Goal: Check status: Check status

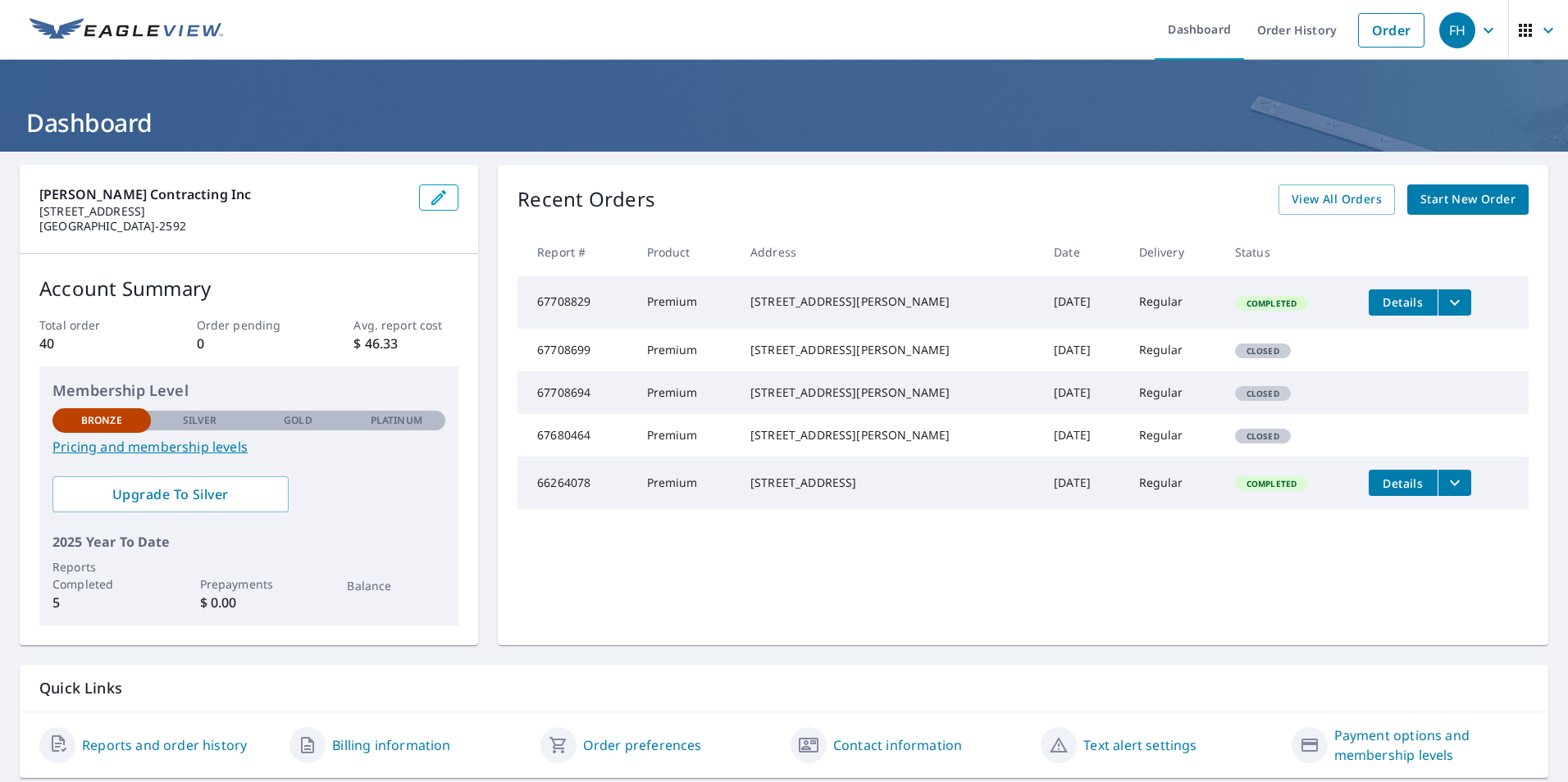
click at [710, 316] on td "Premium" at bounding box center [686, 302] width 103 height 53
click at [1445, 310] on icon "filesDropdownBtn-67708829" at bounding box center [1455, 302] width 20 height 20
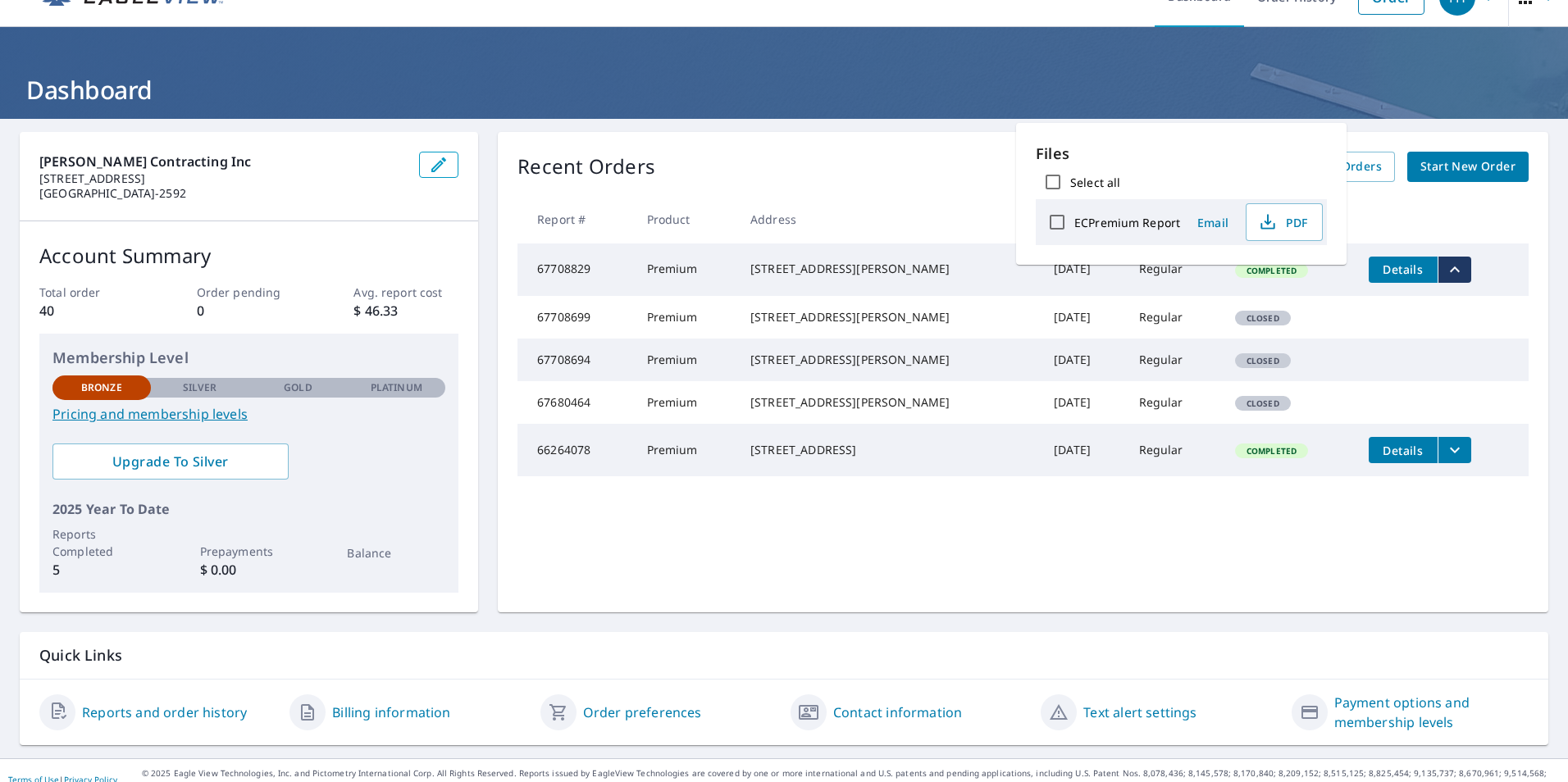
scroll to position [51, 0]
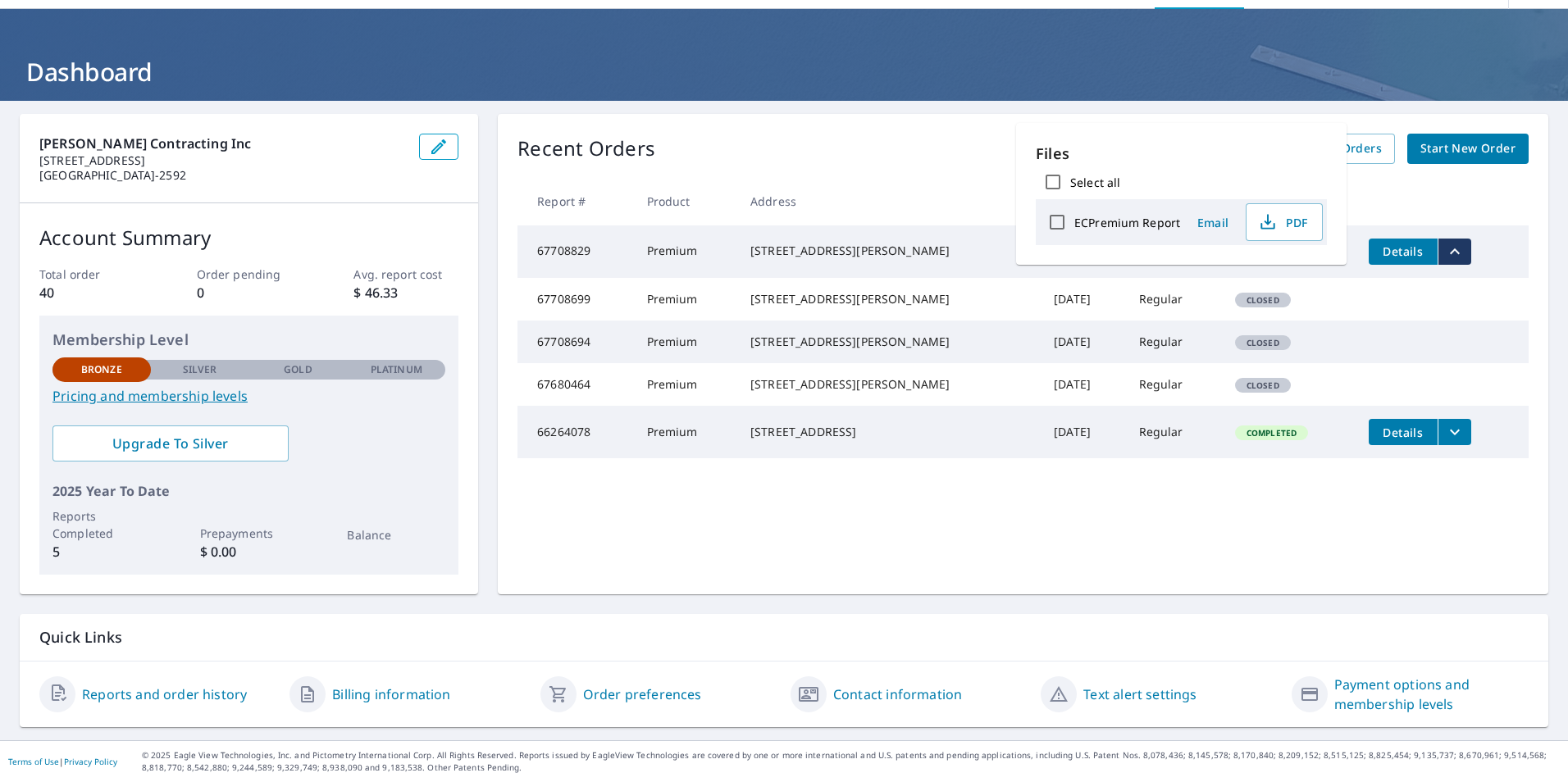
click at [910, 693] on link "Contact information" at bounding box center [897, 695] width 129 height 20
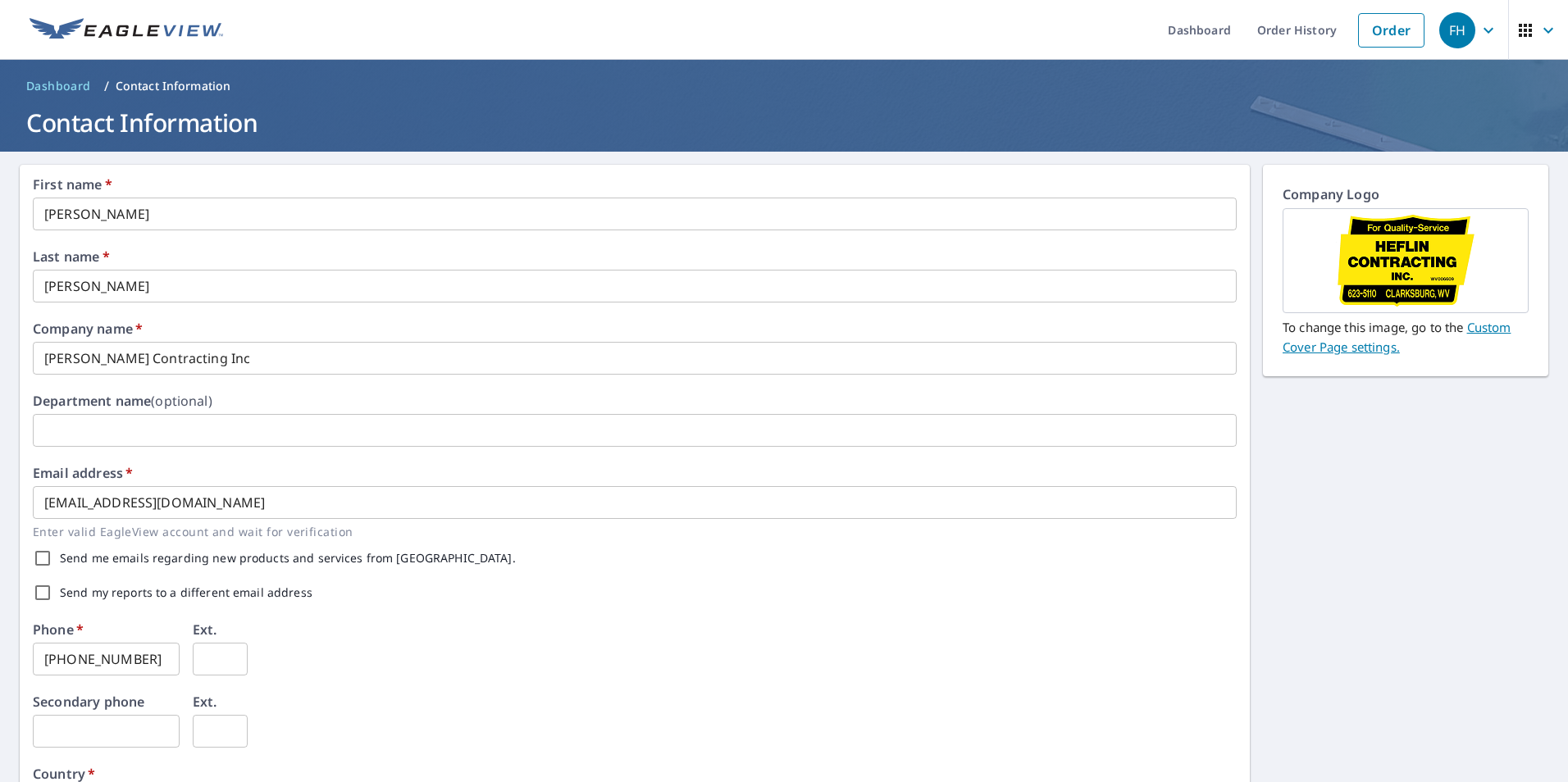
click at [1481, 34] on icon "button" at bounding box center [1488, 30] width 20 height 20
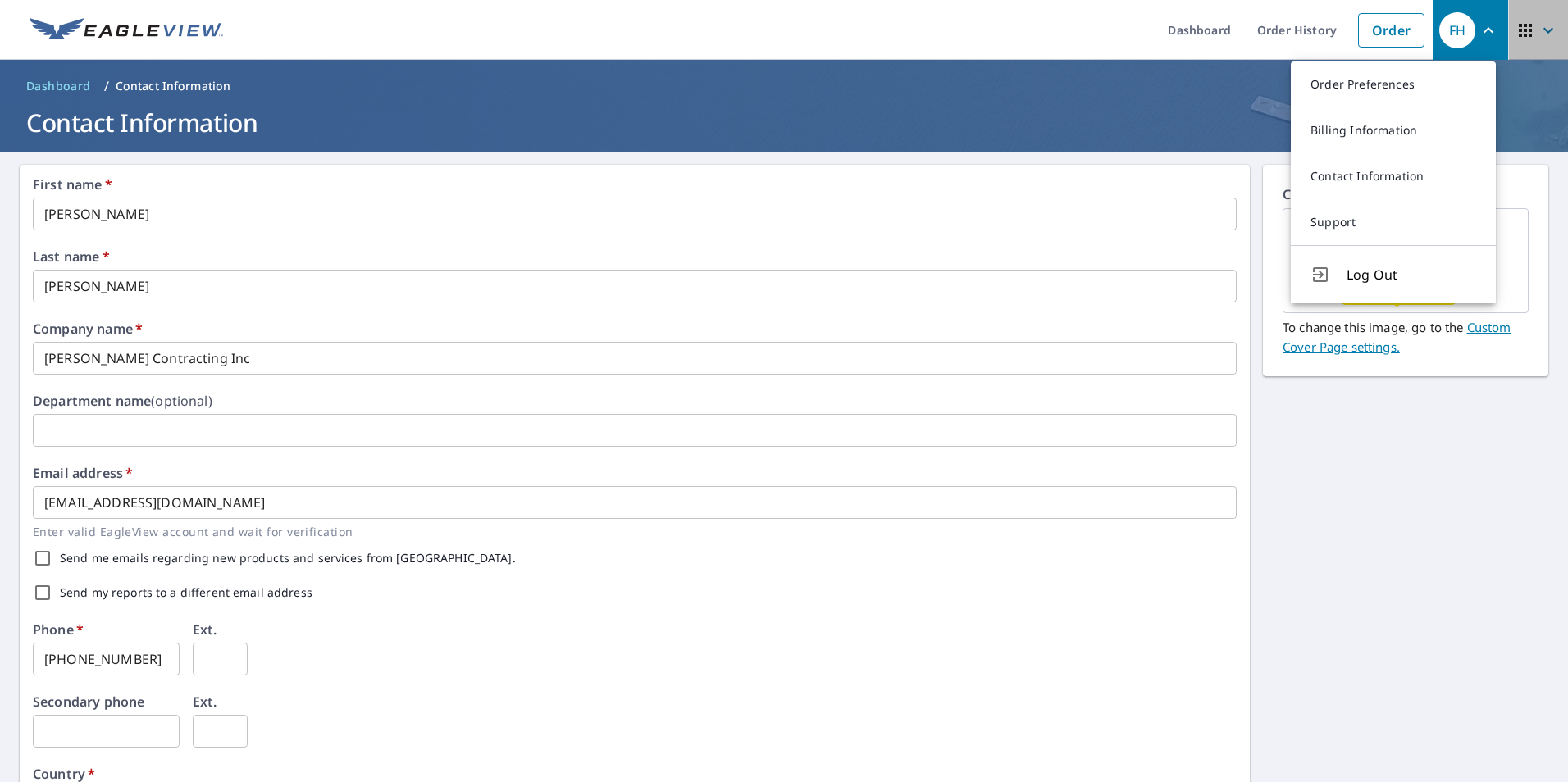
click at [1538, 27] on icon "button" at bounding box center [1548, 30] width 20 height 20
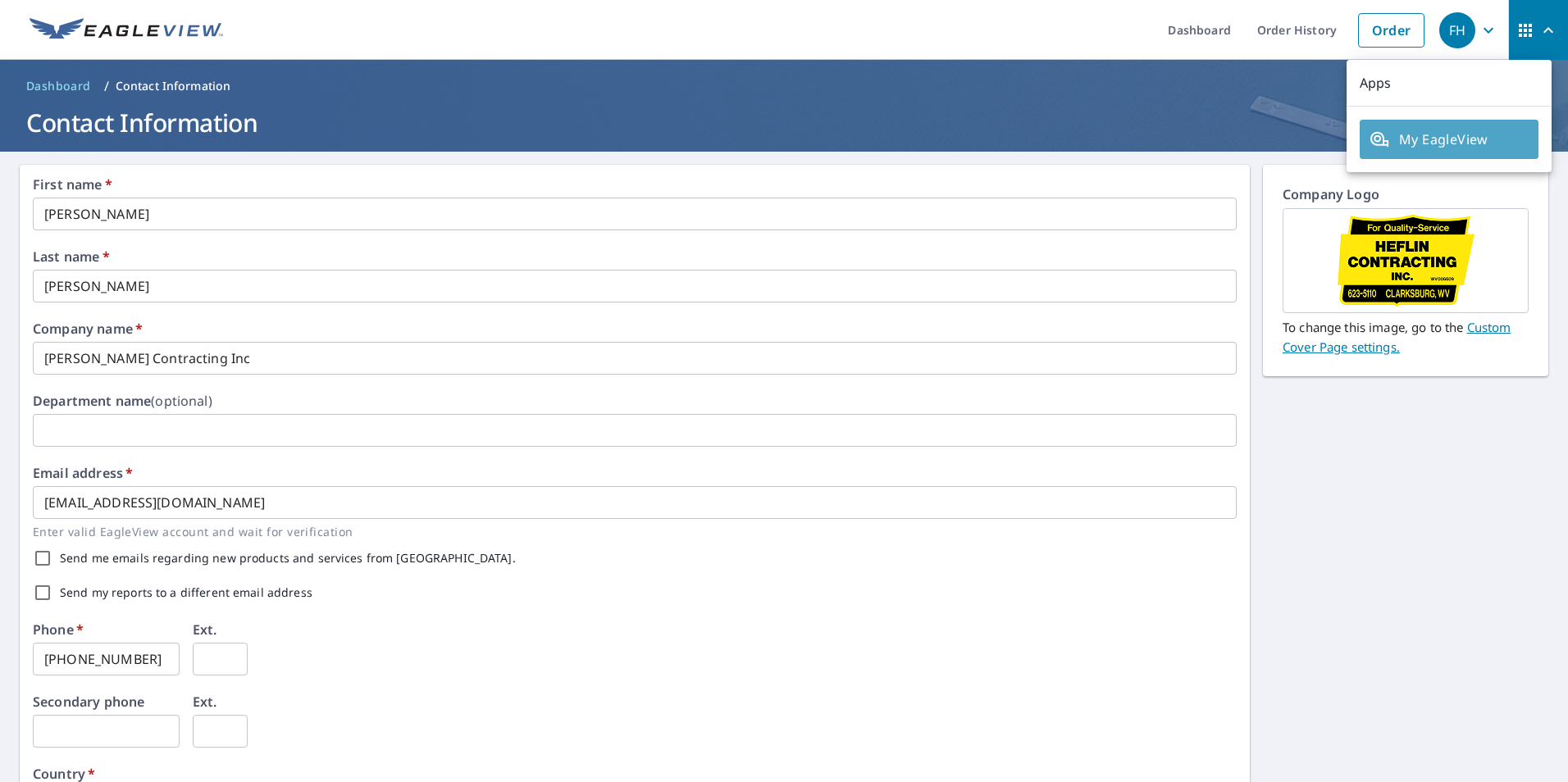
click at [1462, 145] on span "My EagleView" at bounding box center [1449, 140] width 159 height 20
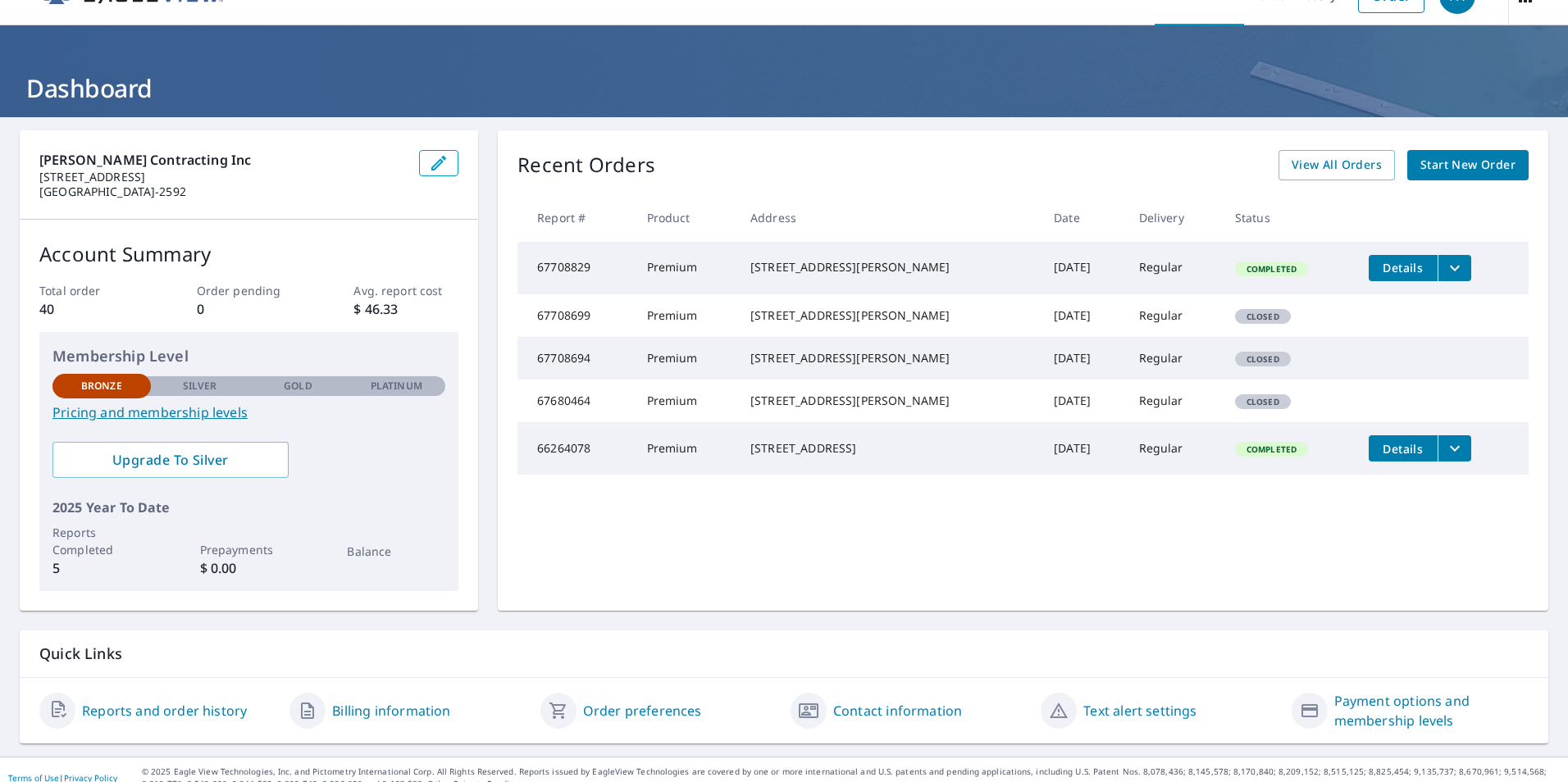
scroll to position [51, 0]
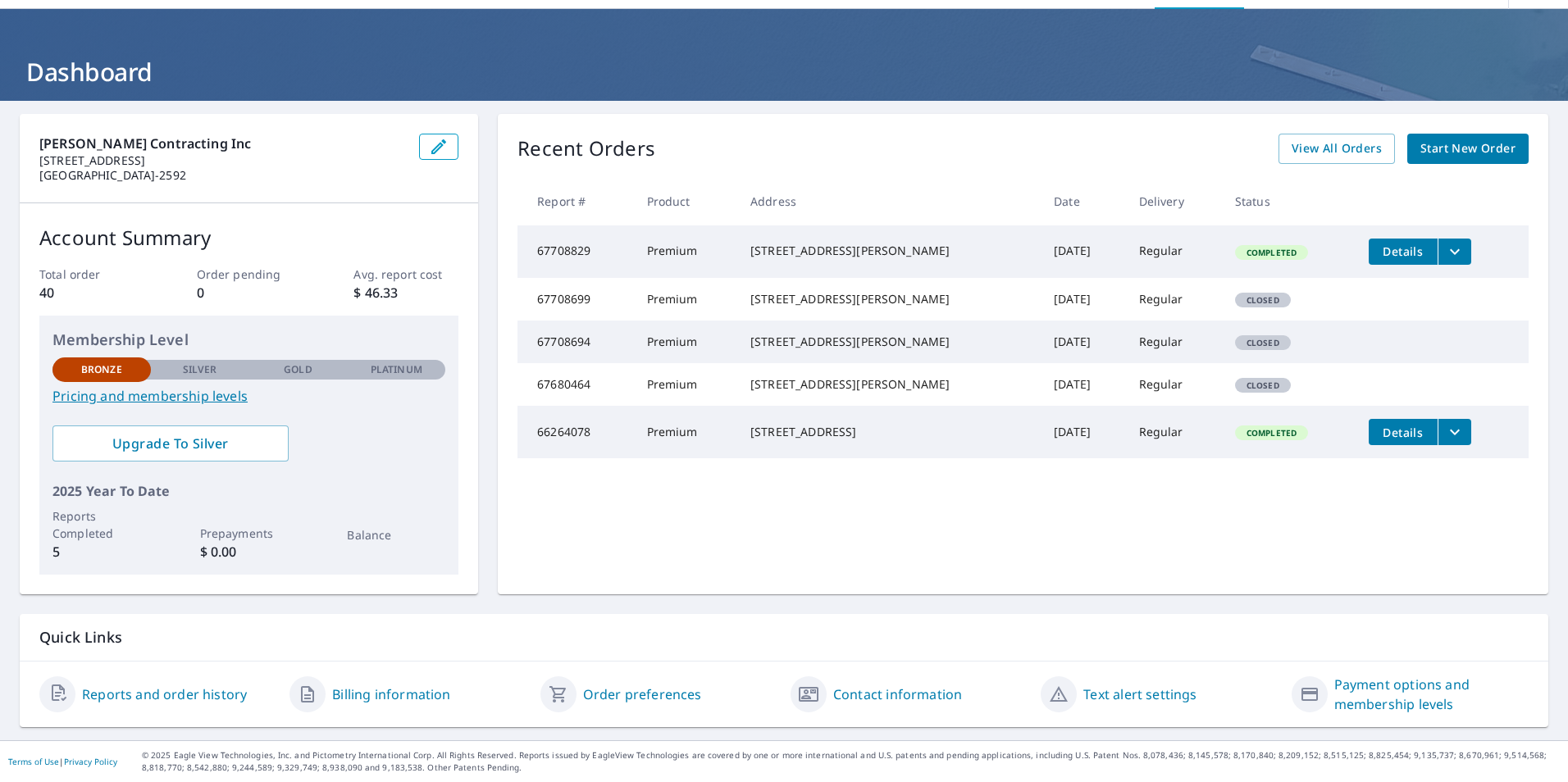
click at [692, 261] on td "Premium" at bounding box center [686, 252] width 103 height 53
click at [767, 255] on div "[STREET_ADDRESS][PERSON_NAME]" at bounding box center [888, 251] width 277 height 16
click at [1378, 255] on span "Details" at bounding box center [1403, 251] width 49 height 16
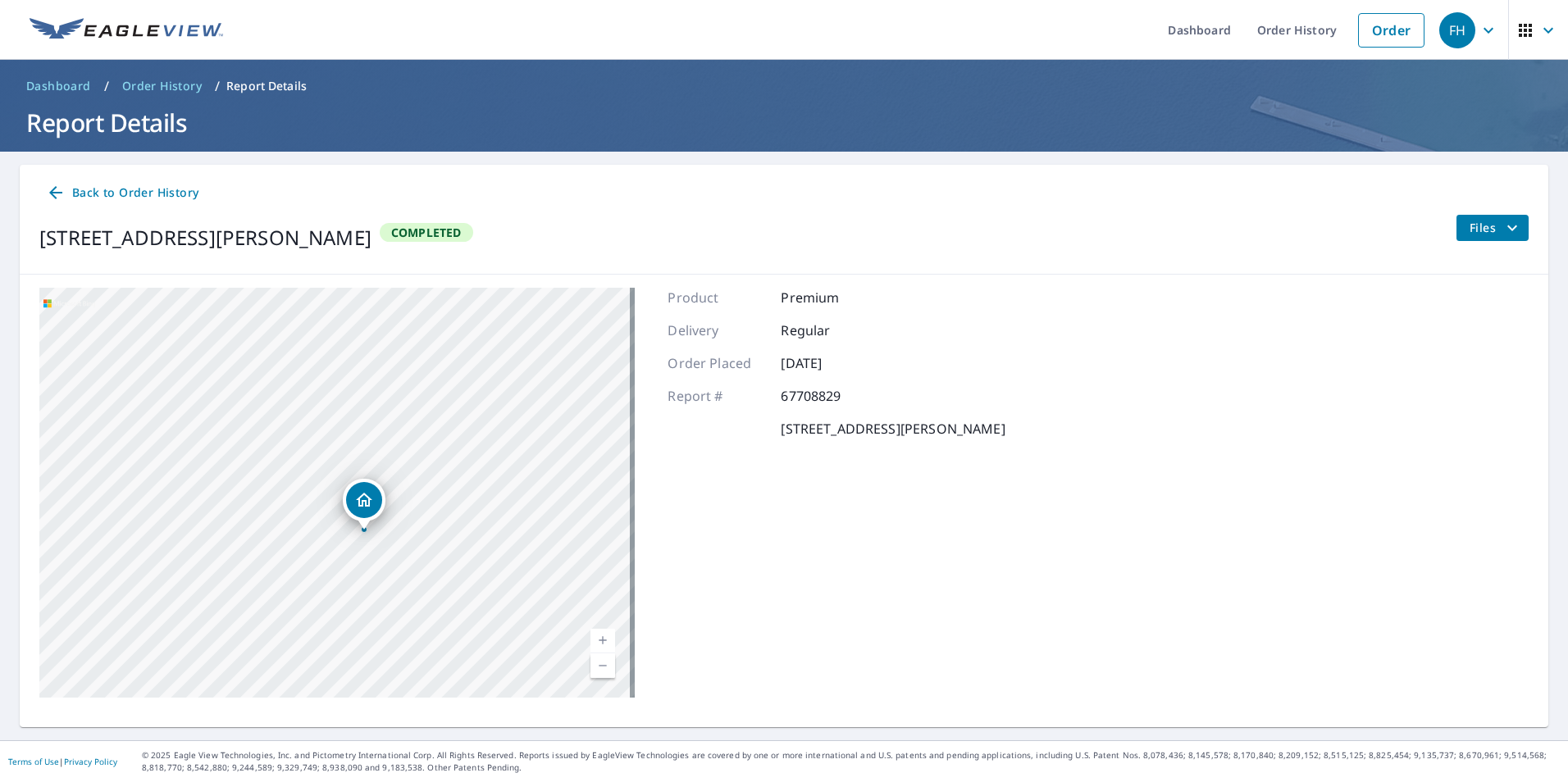
drag, startPoint x: 285, startPoint y: 423, endPoint x: 447, endPoint y: 659, distance: 286.3
click at [447, 659] on div "1758 Davisson Run Rd Clarksburg, WV 26301" at bounding box center [337, 492] width 595 height 410
drag, startPoint x: 300, startPoint y: 586, endPoint x: 324, endPoint y: 649, distance: 67.4
click at [324, 649] on div "1758 Davisson Run Rd Clarksburg, WV 26301" at bounding box center [337, 492] width 595 height 410
click at [359, 437] on div "1758 Davisson Run Rd Clarksburg, WV 26301" at bounding box center [337, 492] width 595 height 410
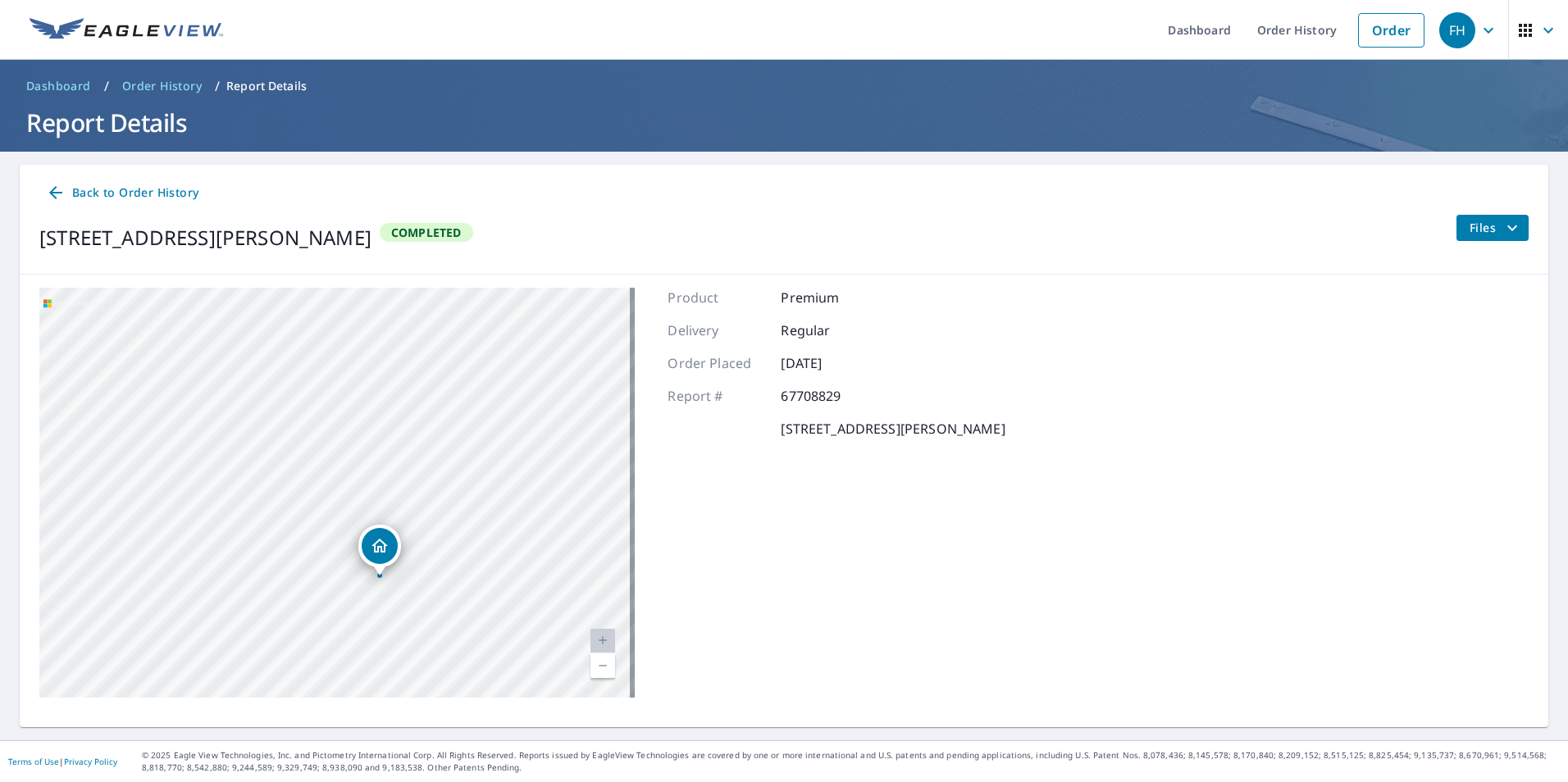
click at [379, 552] on icon "Dropped pin, building 1, Residential property, 1758 Davisson Run Rd Clarksburg,…" at bounding box center [379, 546] width 20 height 20
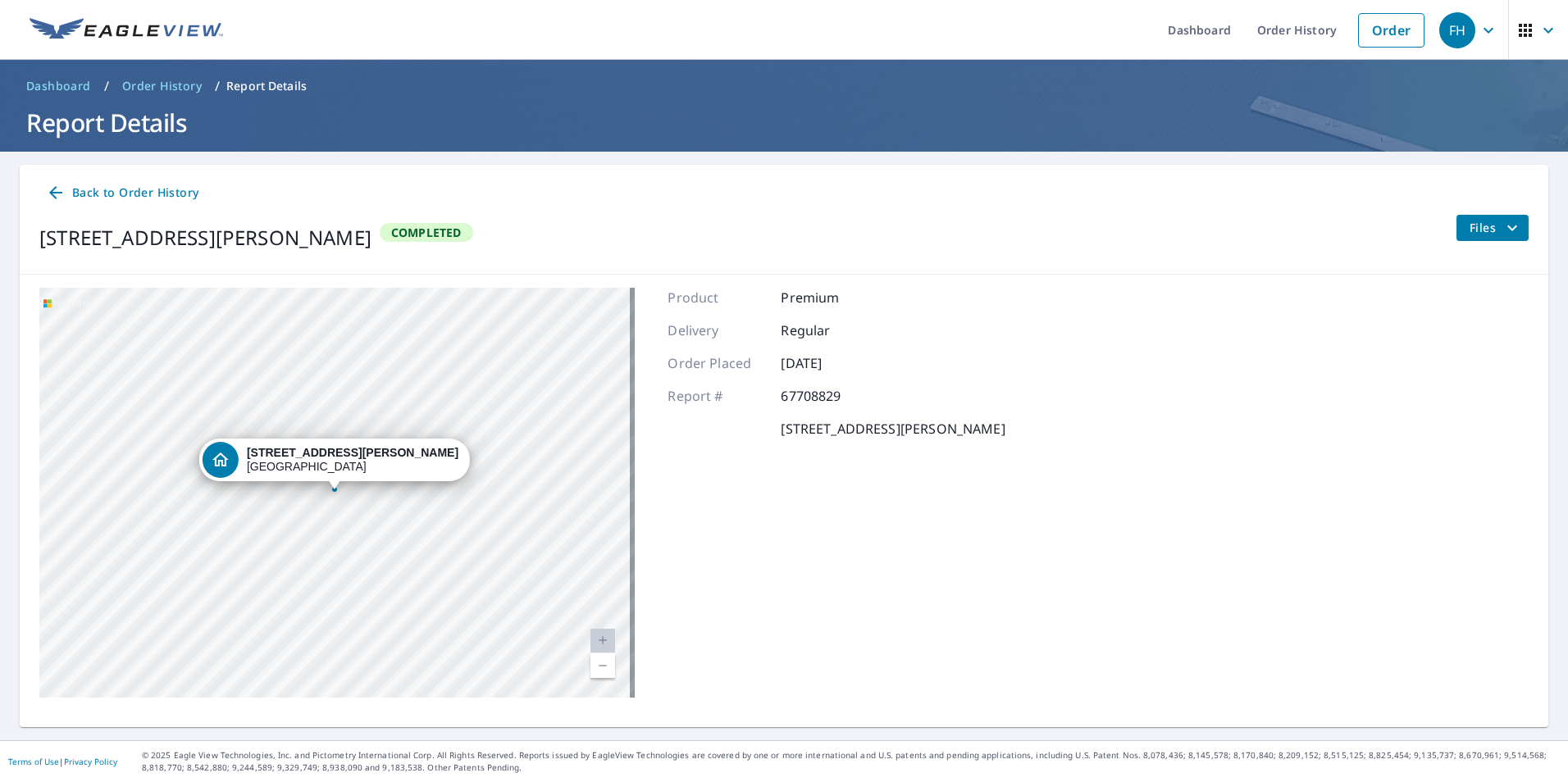
click at [289, 343] on div "1758 Davisson Run Rd Clarksburg, WV 26301" at bounding box center [337, 492] width 595 height 410
click at [315, 347] on div "1758 Davisson Run Rd Clarksburg, WV 26301" at bounding box center [337, 492] width 595 height 410
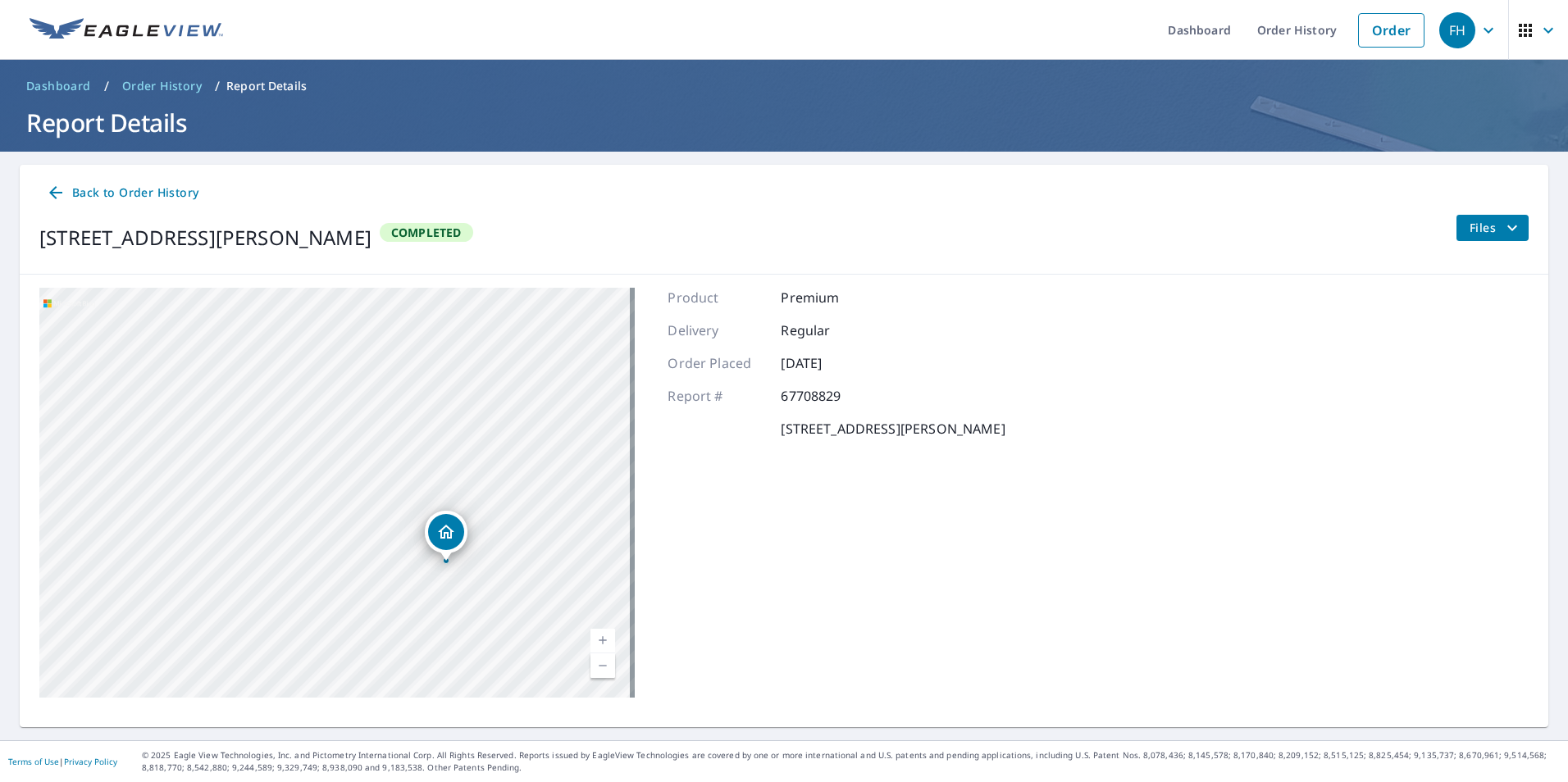
click at [435, 497] on div "1758 Davisson Run Rd Clarksburg, WV 26301" at bounding box center [337, 492] width 595 height 410
drag, startPoint x: 445, startPoint y: 495, endPoint x: 466, endPoint y: 684, distance: 190.2
click at [466, 681] on icon "Dropped pin, building 1, Residential property, 1758 Davisson Run Rd Clarksburg,…" at bounding box center [461, 671] width 20 height 20
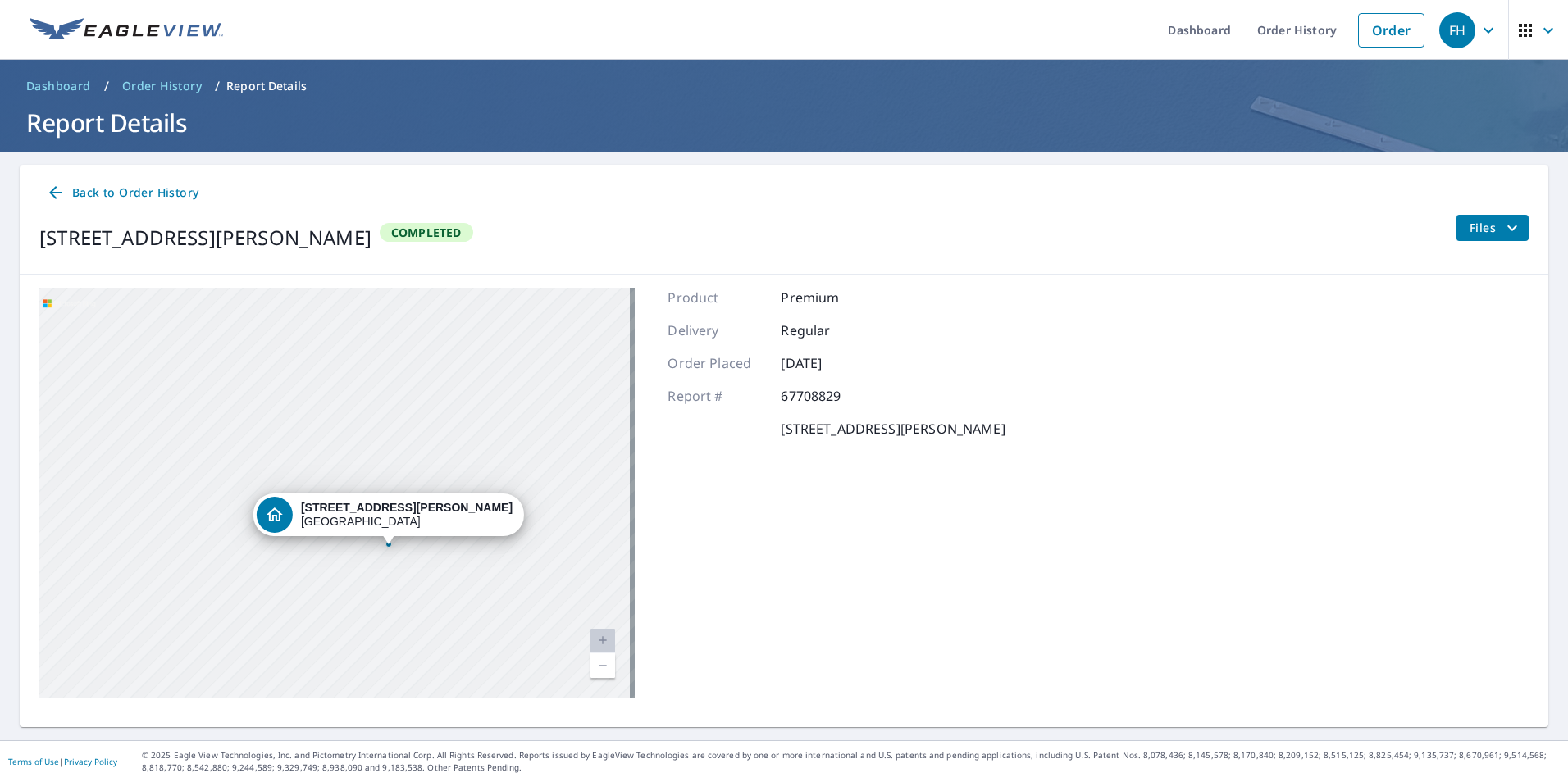
drag, startPoint x: 483, startPoint y: 594, endPoint x: 553, endPoint y: 669, distance: 102.6
click at [553, 669] on div "1758 Davisson Run Rd Clarksburg, WV 26301" at bounding box center [337, 492] width 595 height 410
click at [379, 414] on div "1758 Davisson Run Rd Clarksburg, WV 26301" at bounding box center [337, 492] width 595 height 410
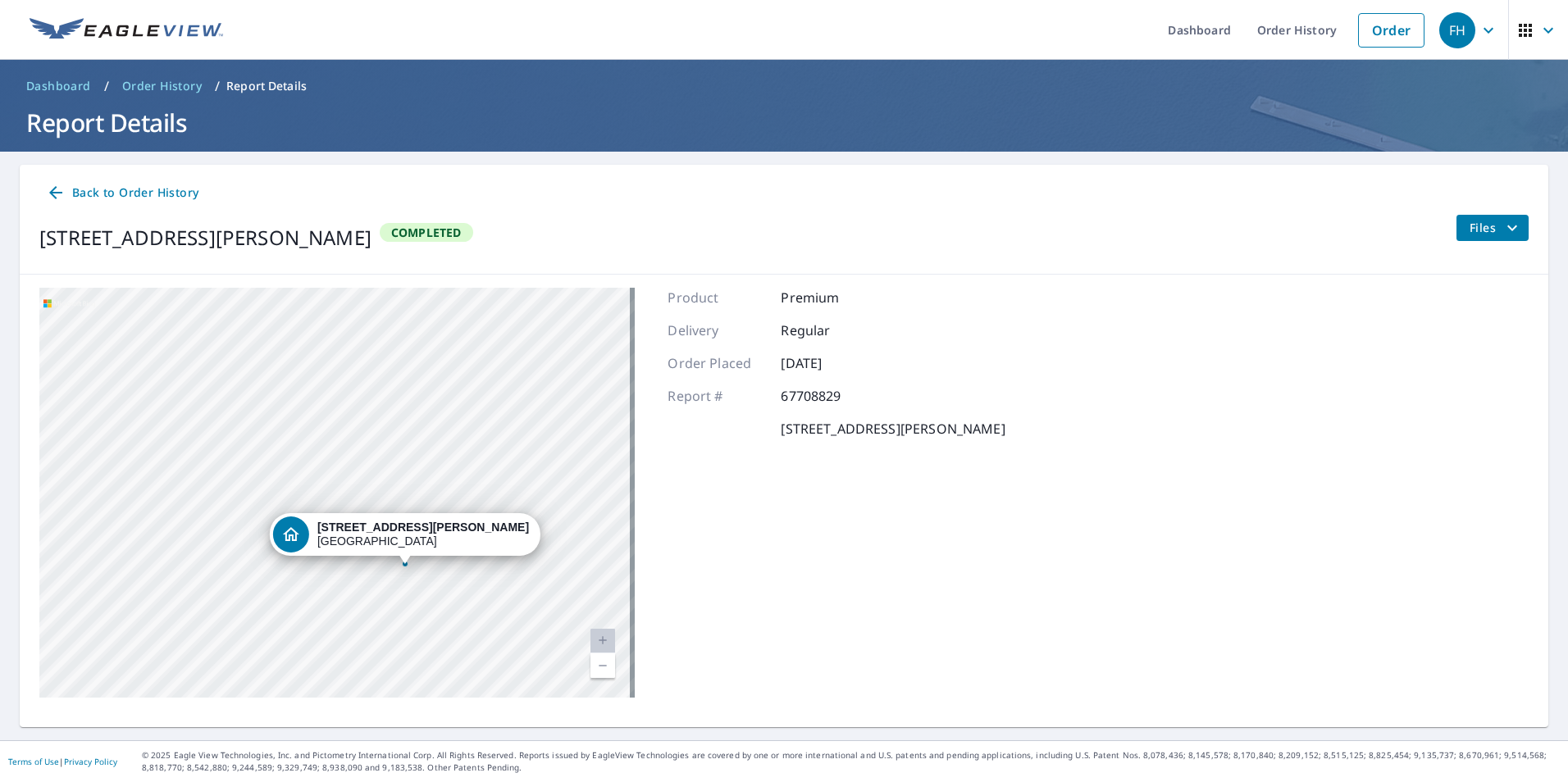
click at [411, 591] on div "1758 Davisson Run Rd Clarksburg, WV 26301" at bounding box center [337, 492] width 595 height 410
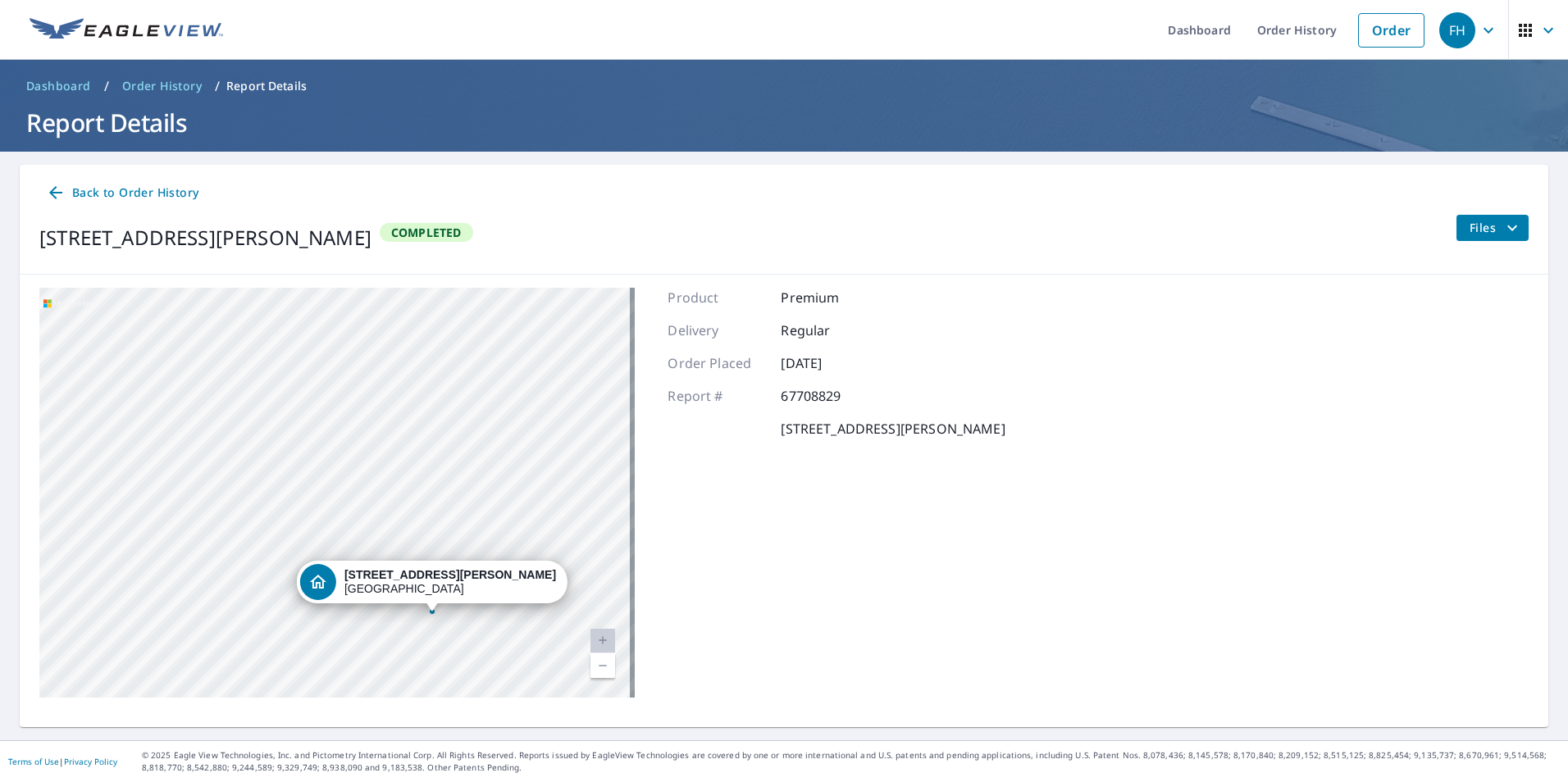
drag, startPoint x: 394, startPoint y: 465, endPoint x: 421, endPoint y: 513, distance: 55.1
click at [421, 513] on div "1758 Davisson Run Rd Clarksburg, WV 26301" at bounding box center [337, 492] width 595 height 410
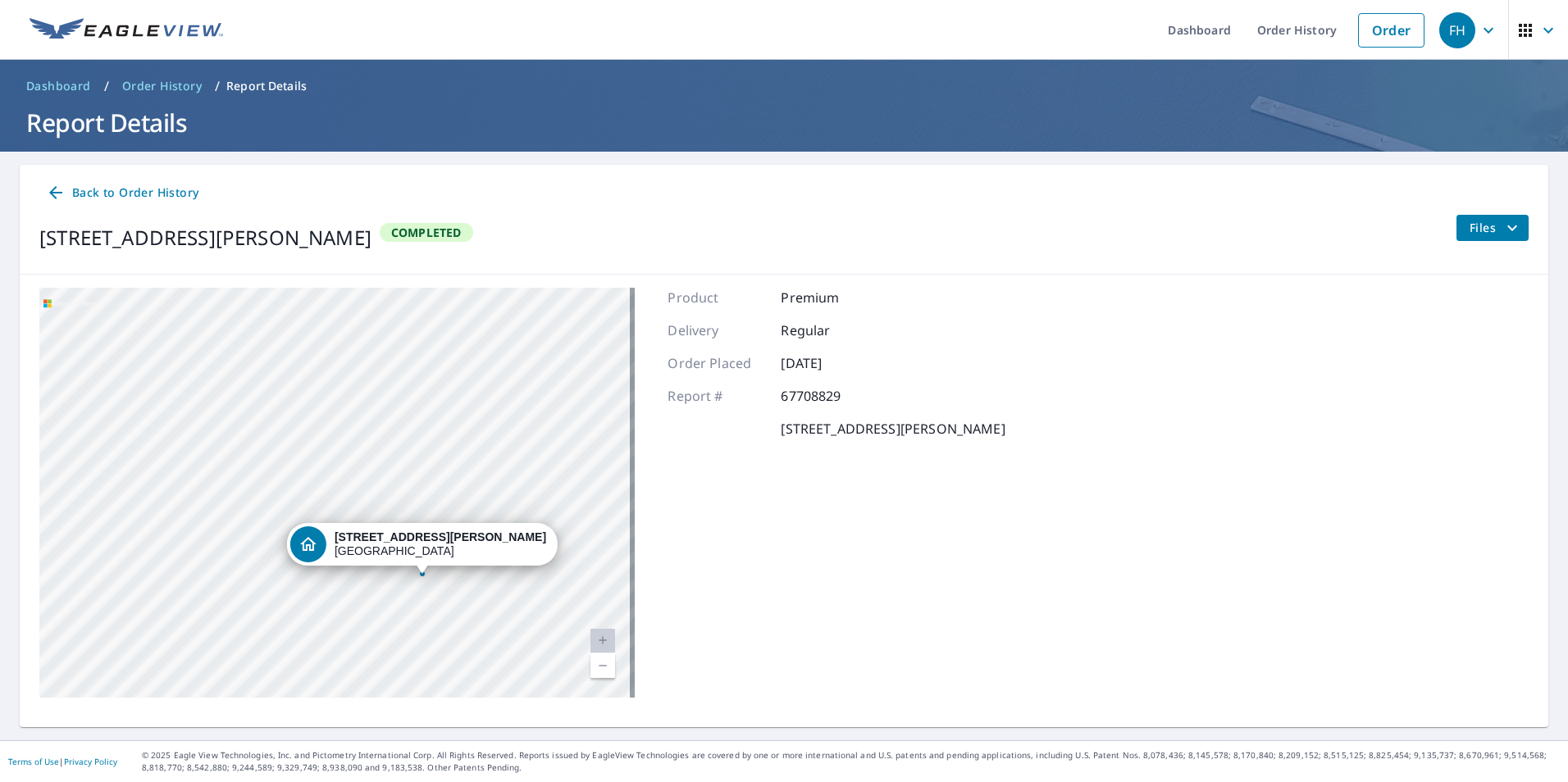
drag, startPoint x: 441, startPoint y: 426, endPoint x: 435, endPoint y: 393, distance: 33.5
click at [435, 393] on div "1758 Davisson Run Rd Clarksburg, WV 26301" at bounding box center [337, 492] width 595 height 410
click at [398, 464] on div "1758 Davisson Run Rd Clarksburg, WV 26301" at bounding box center [337, 492] width 595 height 410
drag, startPoint x: 301, startPoint y: 375, endPoint x: 331, endPoint y: 476, distance: 105.4
click at [331, 476] on div "1758 Davisson Run Rd Clarksburg, WV 26301" at bounding box center [337, 492] width 595 height 410
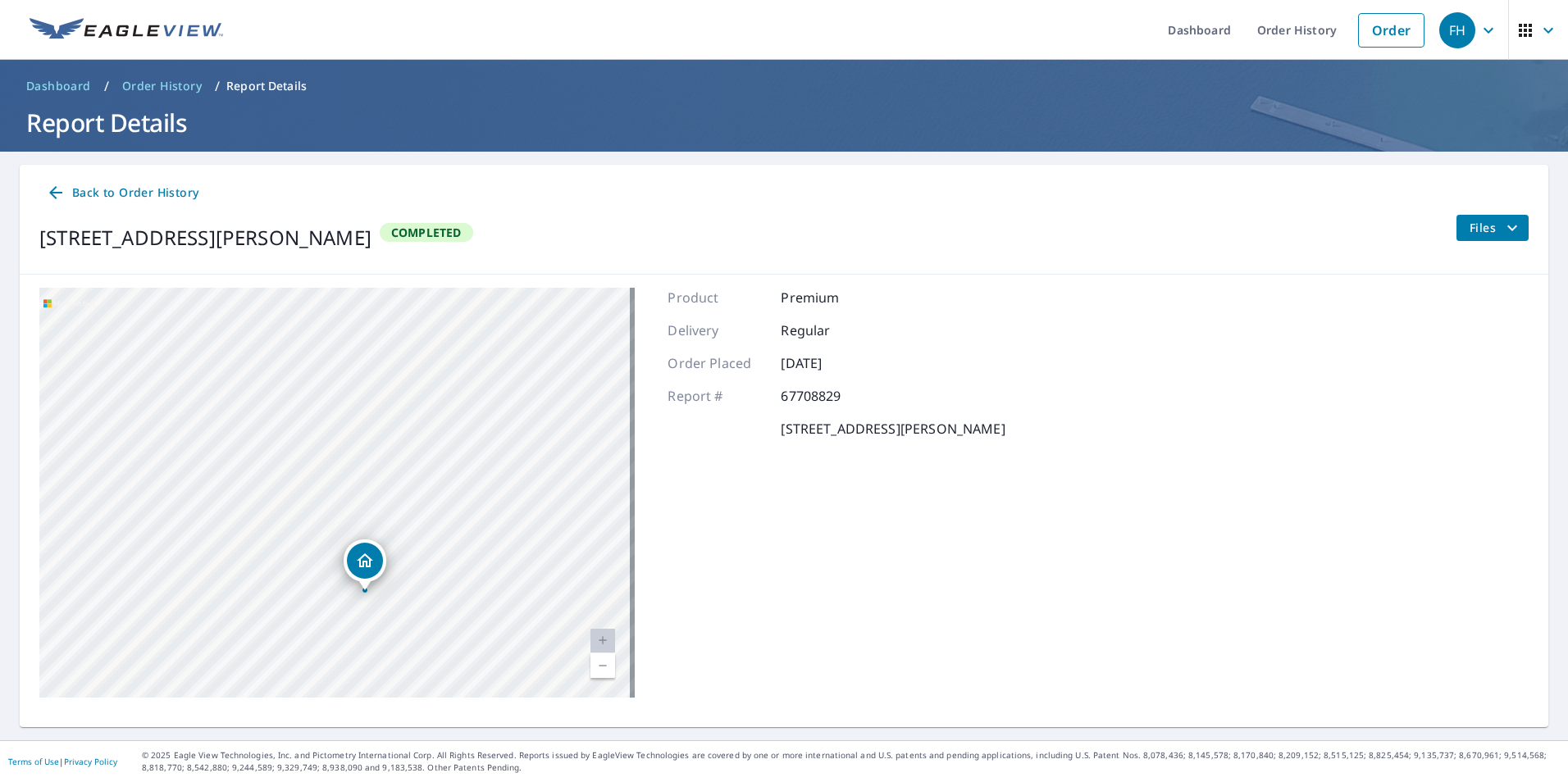
click at [386, 518] on div "1758 Davisson Run Rd Clarksburg, WV 26301" at bounding box center [337, 492] width 595 height 410
click at [389, 430] on div "1758 Davisson Run Rd Clarksburg, WV 26301" at bounding box center [337, 492] width 595 height 410
click at [484, 552] on div "1758 Davisson Run Rd Clarksburg, WV 26301" at bounding box center [337, 492] width 595 height 410
drag, startPoint x: 436, startPoint y: 442, endPoint x: 487, endPoint y: 522, distance: 94.9
click at [540, 531] on div "1758 Davisson Run Rd Clarksburg, WV 26301" at bounding box center [337, 492] width 595 height 410
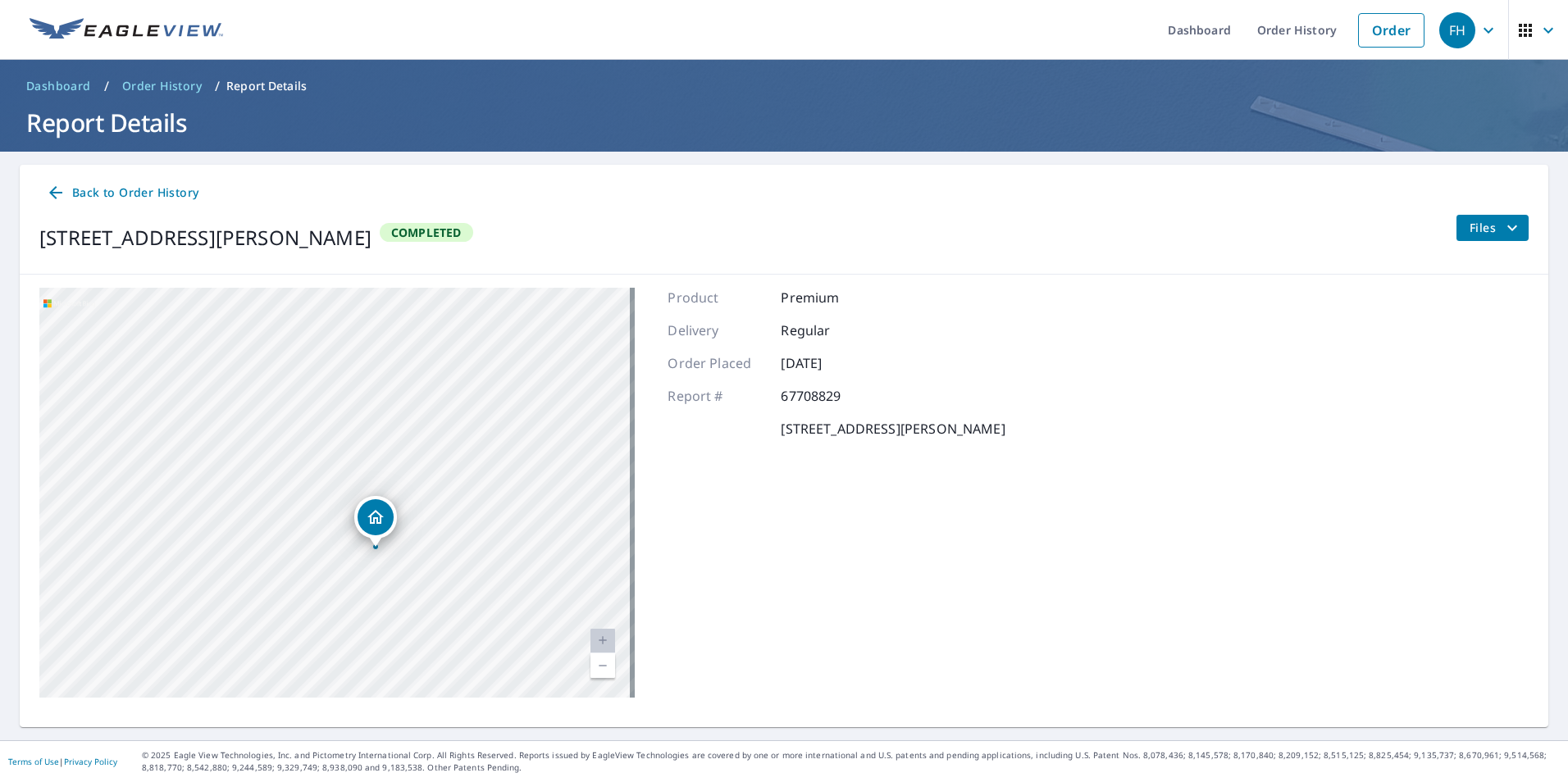
drag, startPoint x: 514, startPoint y: 563, endPoint x: 480, endPoint y: 449, distance: 119.0
click at [480, 449] on div "1758 Davisson Run Rd Clarksburg, WV 26301" at bounding box center [337, 492] width 595 height 410
drag, startPoint x: 459, startPoint y: 452, endPoint x: 403, endPoint y: 535, distance: 100.1
click at [403, 535] on div "1758 Davisson Run Rd Clarksburg, WV 26301" at bounding box center [337, 492] width 595 height 410
